Goal: Information Seeking & Learning: Learn about a topic

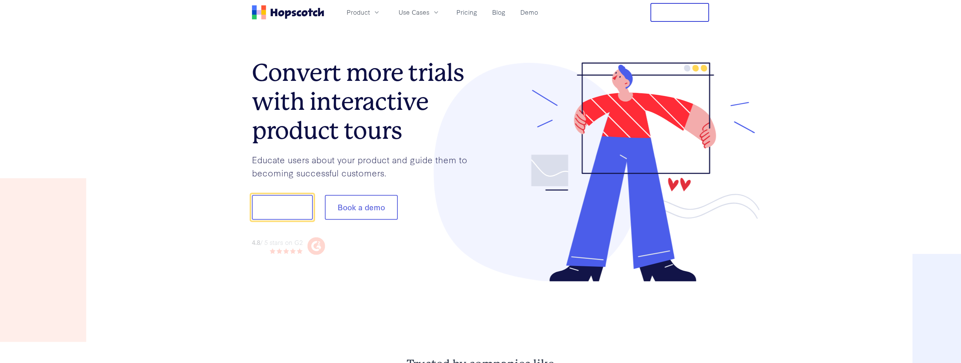
click at [287, 212] on button "Show me!" at bounding box center [282, 206] width 61 height 25
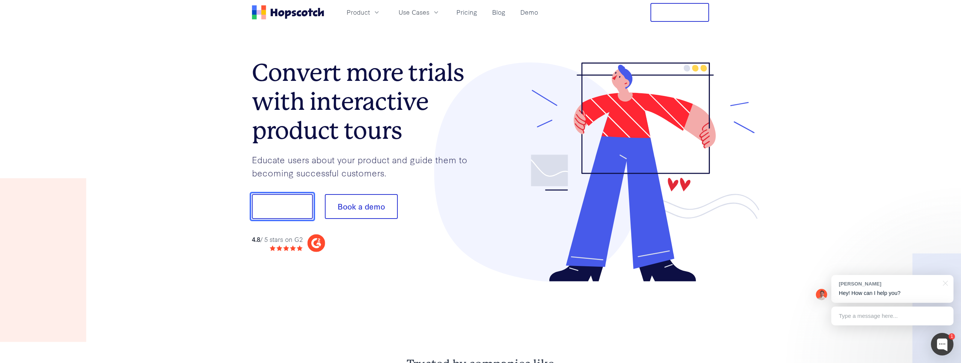
click at [287, 201] on button "Show me!" at bounding box center [282, 206] width 61 height 25
click at [288, 208] on button "Show me!" at bounding box center [282, 206] width 61 height 25
click at [874, 317] on div "Type a message here..." at bounding box center [892, 315] width 122 height 19
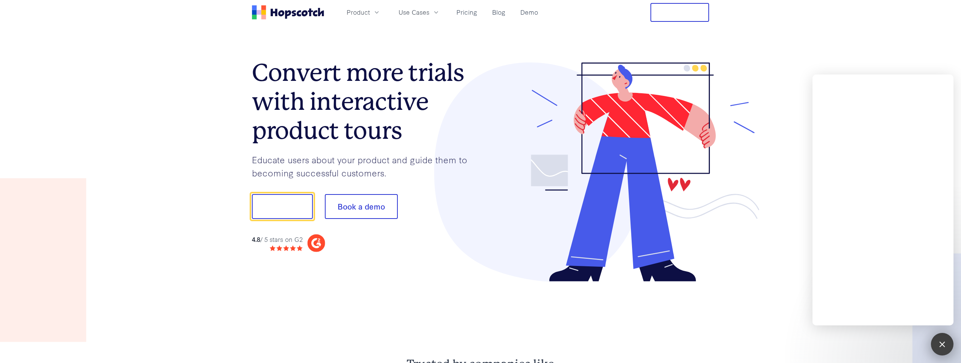
click at [950, 339] on div "1" at bounding box center [942, 344] width 23 height 23
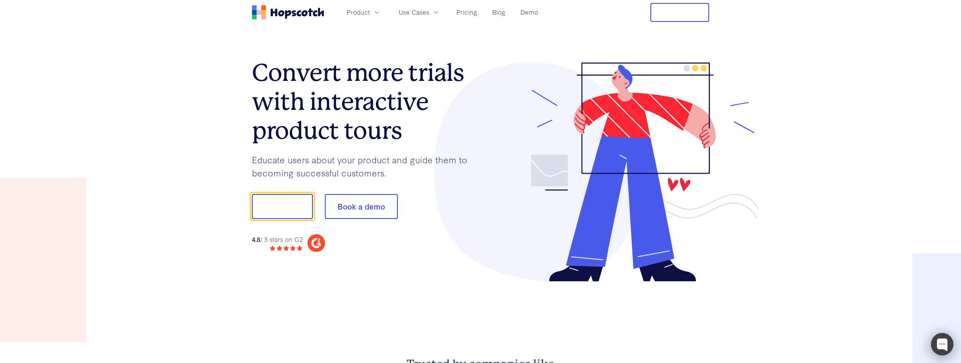
click at [949, 344] on div at bounding box center [942, 344] width 23 height 23
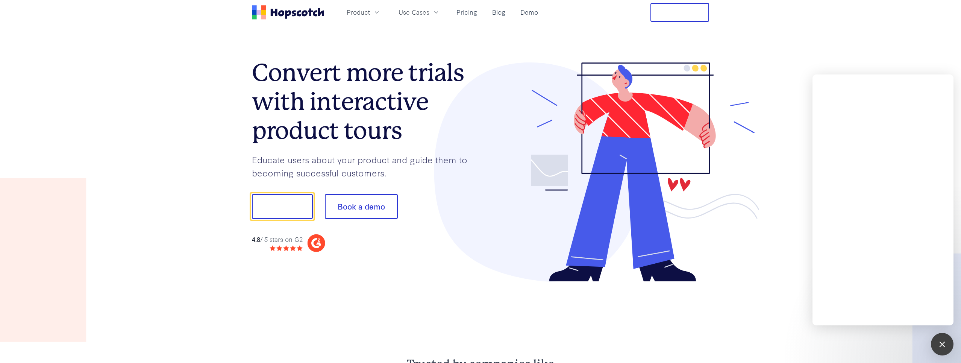
click at [948, 341] on div "1" at bounding box center [942, 344] width 23 height 23
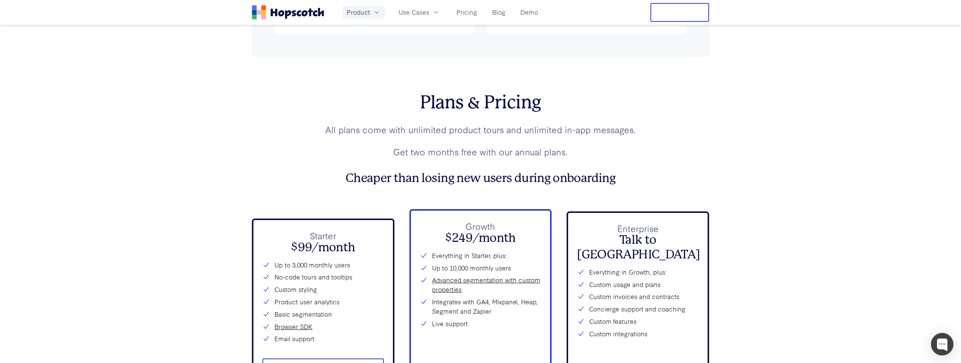
scroll to position [2630, 0]
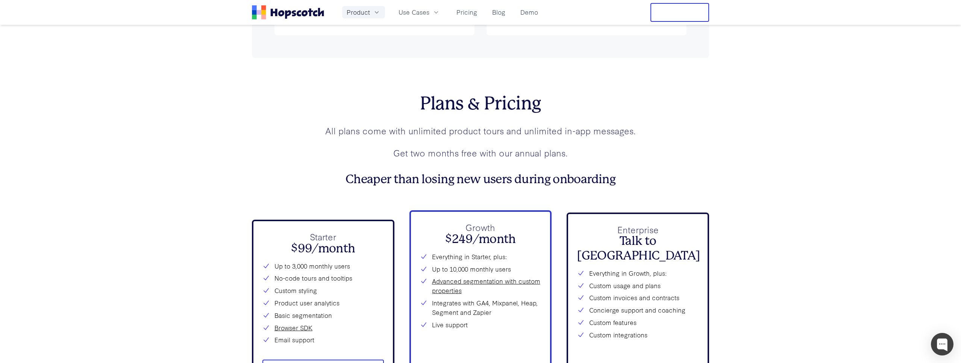
click at [345, 15] on button "Product" at bounding box center [363, 12] width 43 height 12
click at [426, 15] on span "Use Cases" at bounding box center [413, 12] width 31 height 9
click at [413, 32] on link "User Onboarding" at bounding box center [419, 33] width 114 height 15
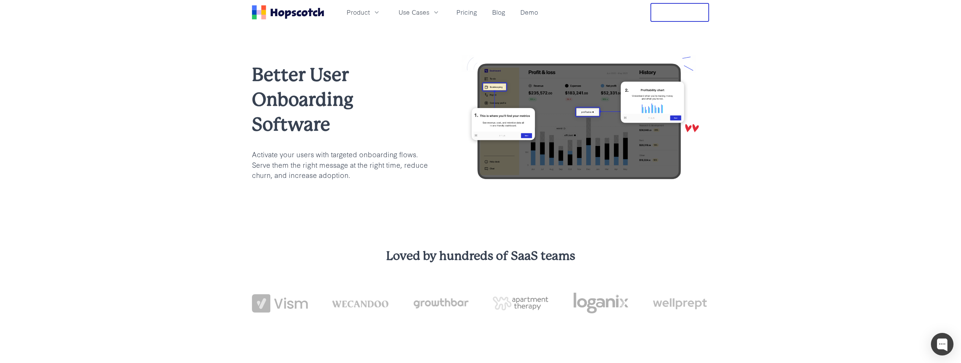
click at [562, 133] on img at bounding box center [580, 121] width 257 height 133
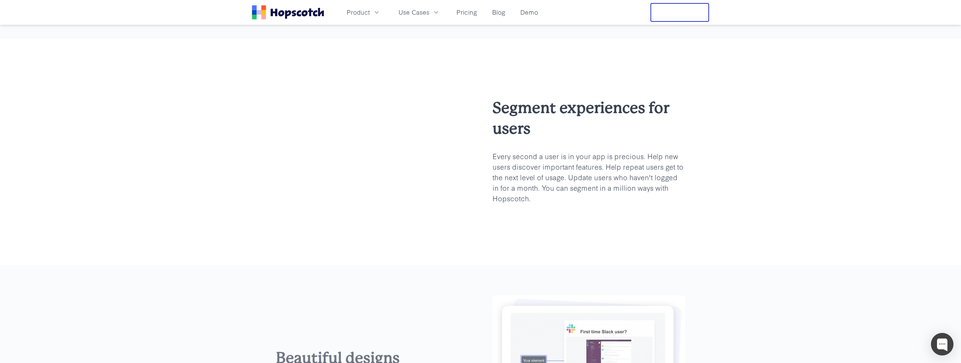
scroll to position [519, 0]
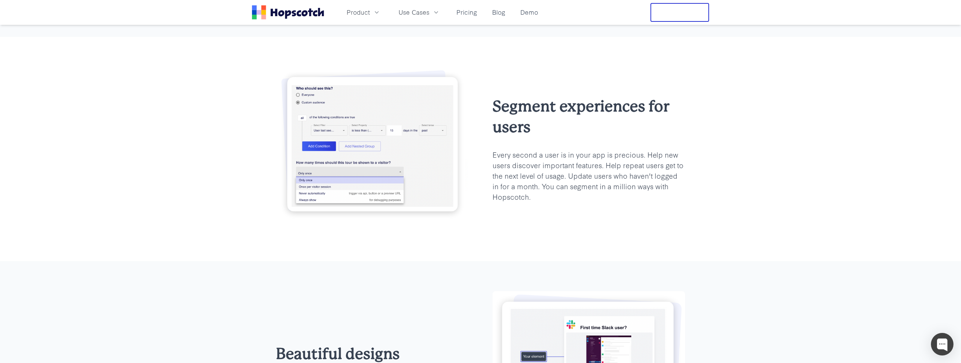
click at [410, 138] on img at bounding box center [372, 144] width 192 height 155
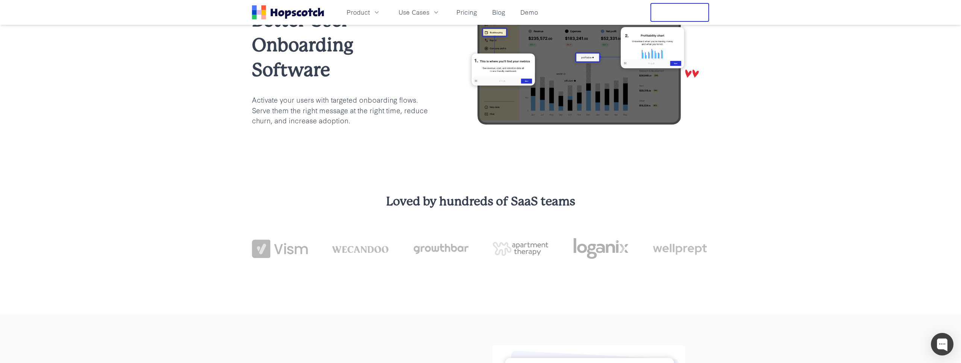
scroll to position [54, 0]
click at [515, 12] on div "Product Use Cases Pricing Blog Demo" at bounding box center [441, 12] width 199 height 12
click at [535, 16] on link "Demo" at bounding box center [529, 12] width 24 height 12
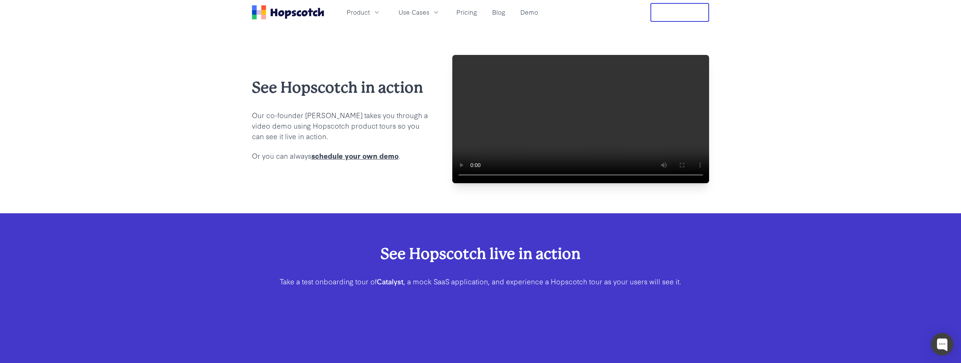
click at [674, 134] on video at bounding box center [580, 119] width 257 height 128
